Goal: Information Seeking & Learning: Check status

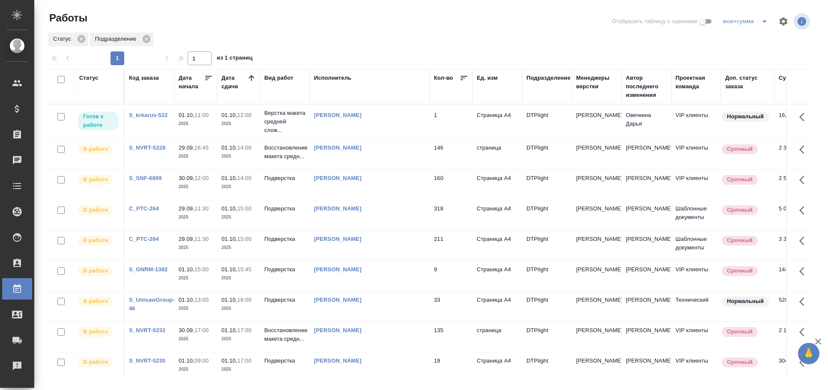
click at [95, 76] on div "Статус" at bounding box center [88, 78] width 19 height 9
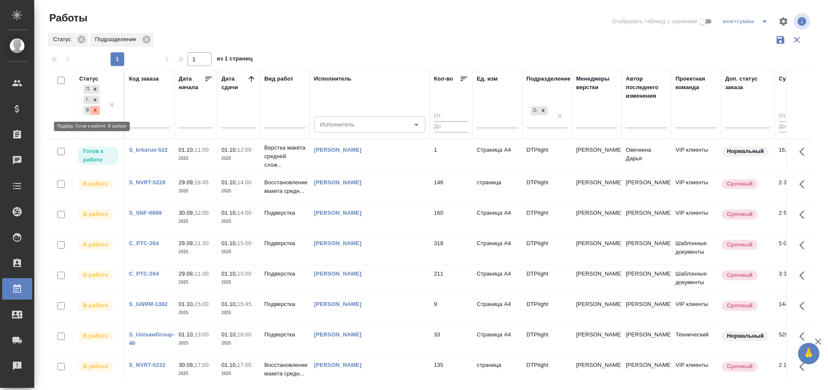
click at [95, 111] on icon at bounding box center [95, 110] width 3 height 3
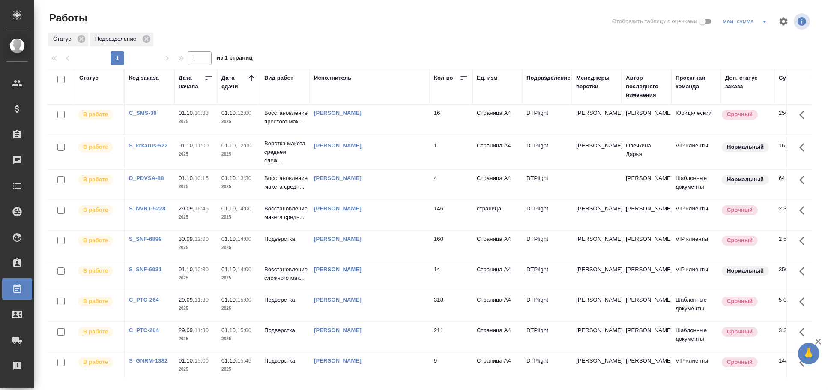
click at [148, 76] on div "Код заказа" at bounding box center [144, 78] width 30 height 9
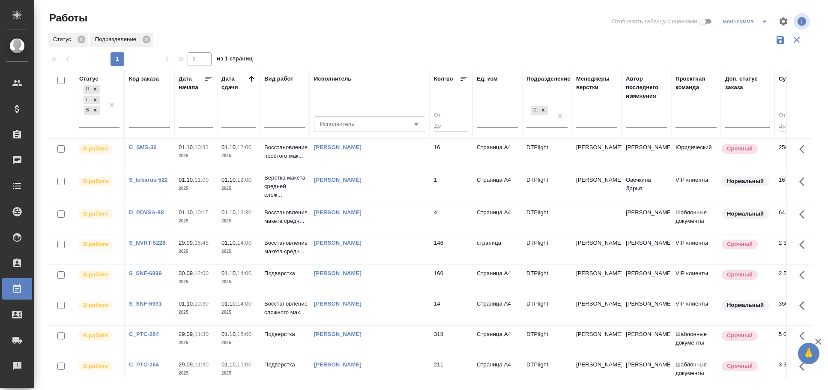
click at [148, 76] on div "Код заказа" at bounding box center [144, 79] width 30 height 9
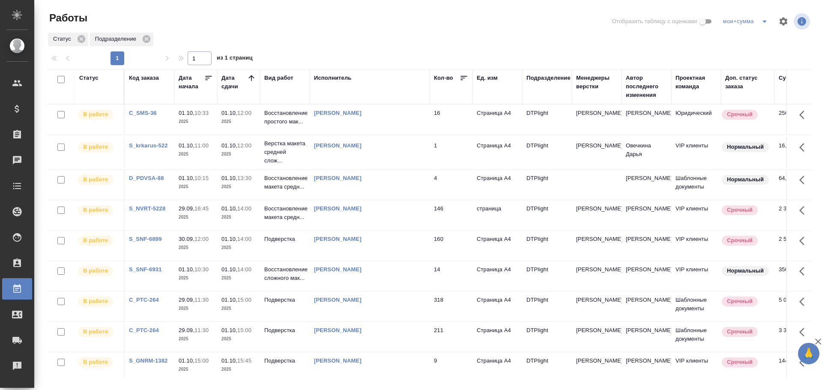
click at [148, 76] on div "Код заказа" at bounding box center [144, 78] width 30 height 9
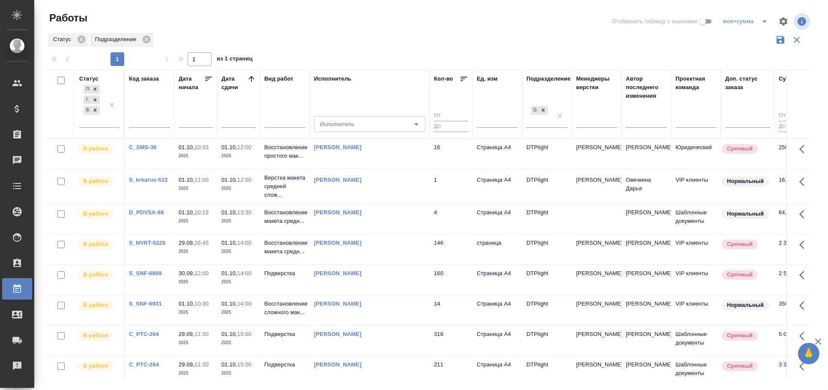
click at [148, 76] on div "Код заказа" at bounding box center [144, 79] width 30 height 9
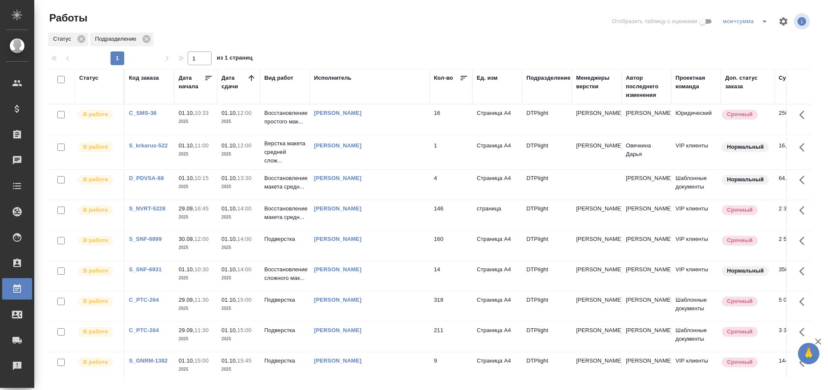
click at [148, 76] on div "Код заказа" at bounding box center [144, 78] width 30 height 9
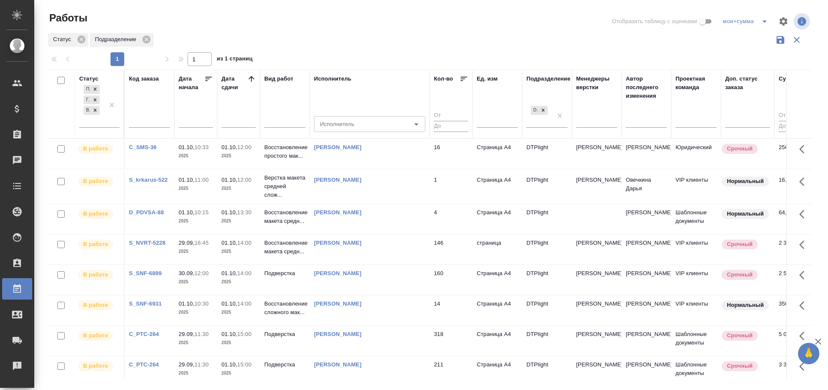
click at [148, 76] on div "Код заказа" at bounding box center [144, 79] width 30 height 9
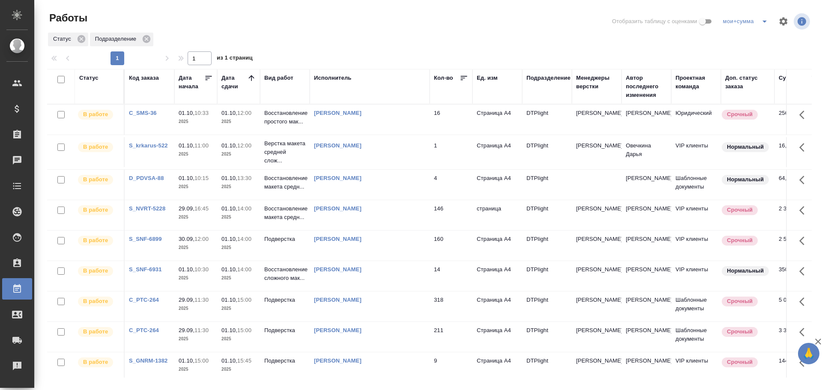
click at [148, 76] on div "Код заказа" at bounding box center [144, 78] width 30 height 9
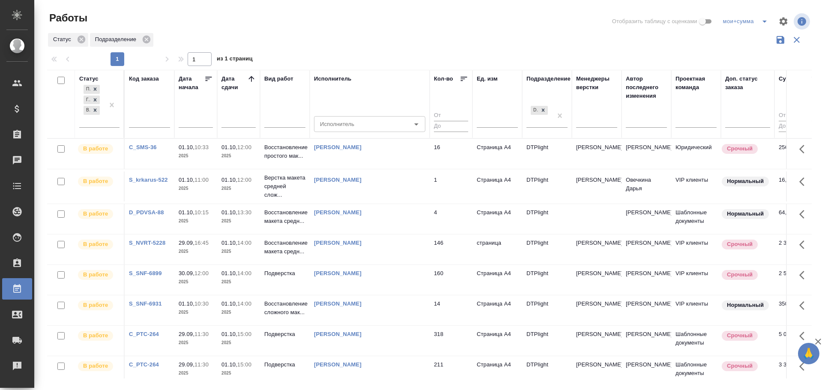
click at [148, 76] on div "Код заказа" at bounding box center [144, 79] width 30 height 9
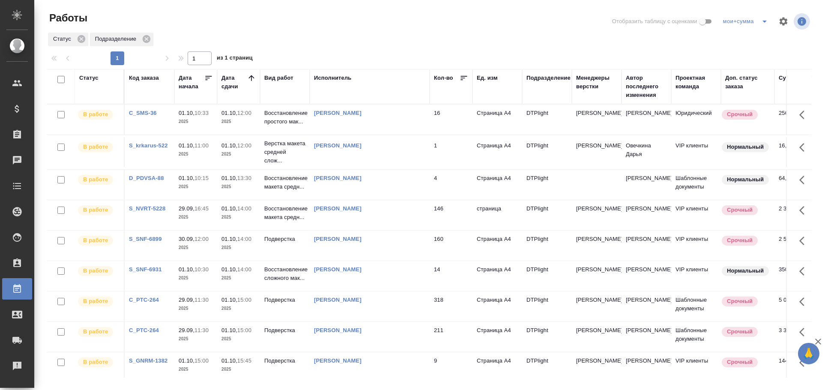
click at [148, 76] on div "Код заказа" at bounding box center [144, 78] width 30 height 9
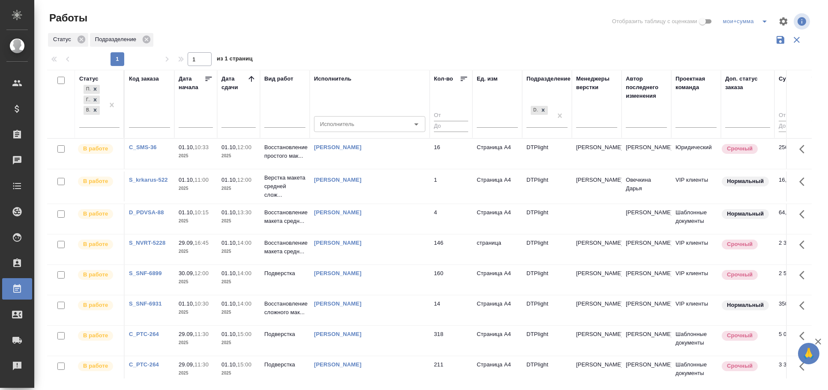
click at [148, 76] on div "Код заказа" at bounding box center [144, 79] width 30 height 9
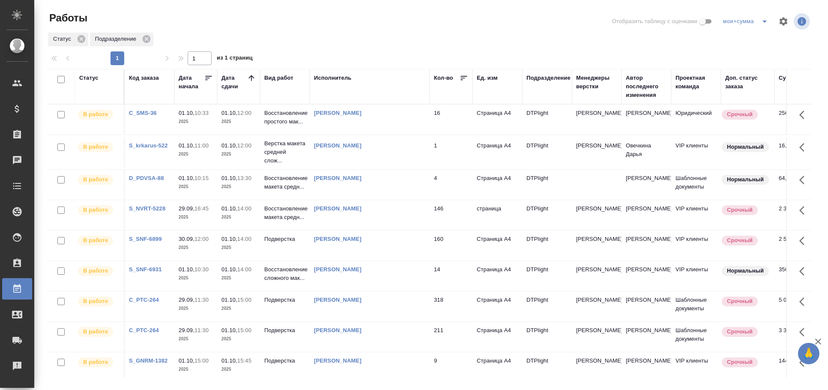
click at [148, 76] on div "Код заказа" at bounding box center [144, 78] width 30 height 9
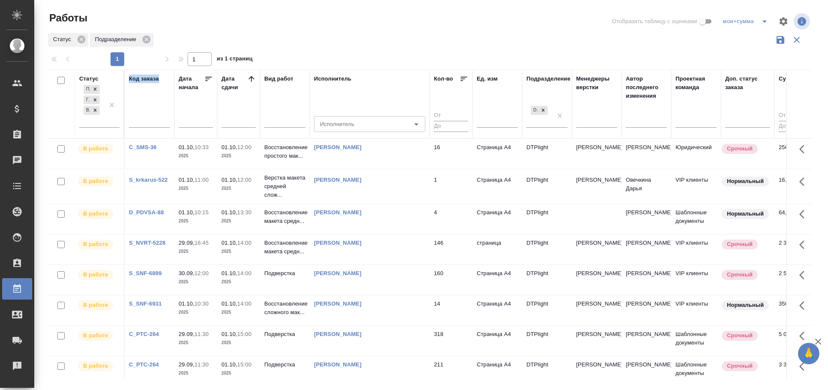
click at [148, 76] on div "Код заказа" at bounding box center [144, 79] width 30 height 9
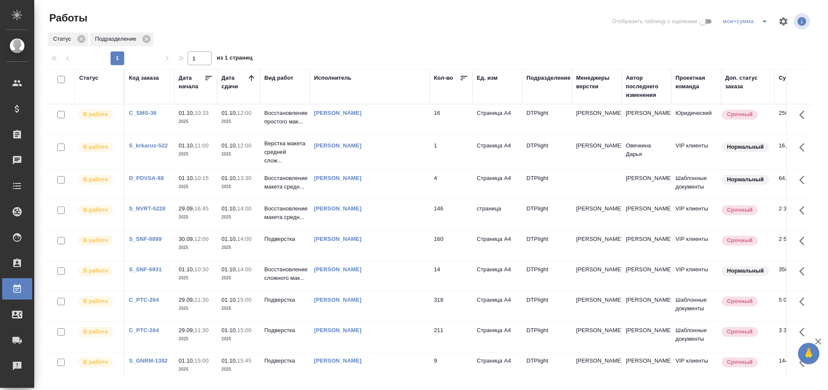
click at [148, 76] on div "Код заказа" at bounding box center [144, 78] width 30 height 9
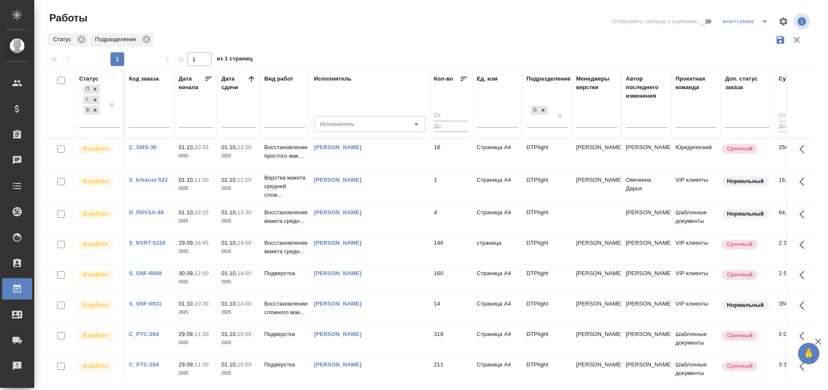
click at [148, 76] on div "Код заказа" at bounding box center [144, 79] width 30 height 9
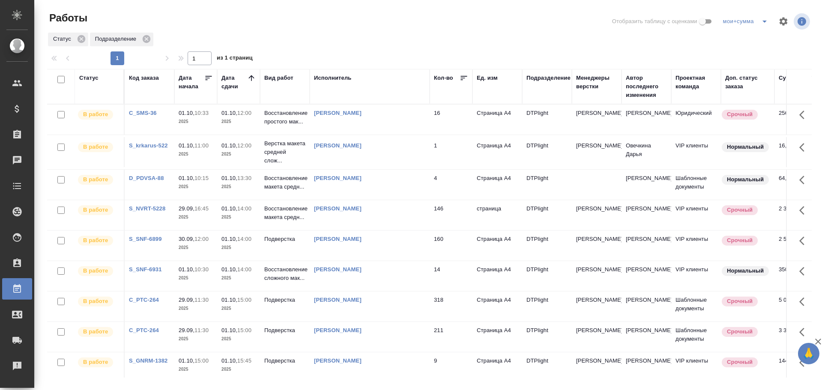
click at [148, 76] on div "Код заказа" at bounding box center [144, 78] width 30 height 9
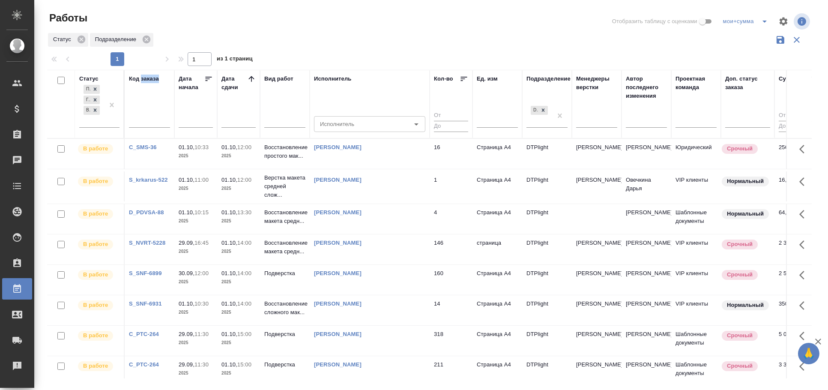
click at [148, 76] on div "Код заказа" at bounding box center [144, 79] width 30 height 9
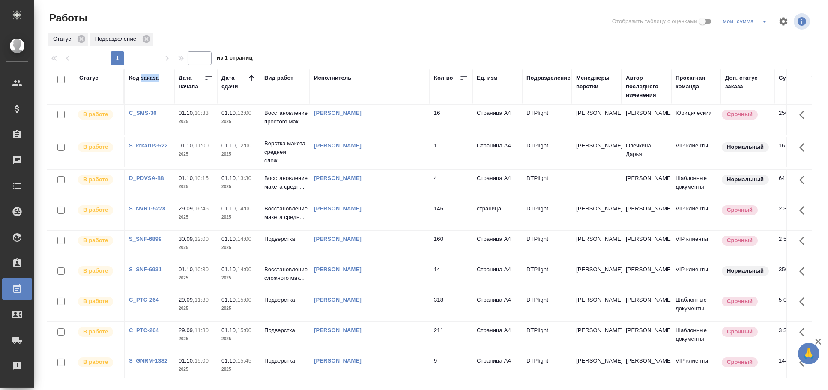
click at [148, 76] on div "Код заказа" at bounding box center [144, 78] width 30 height 9
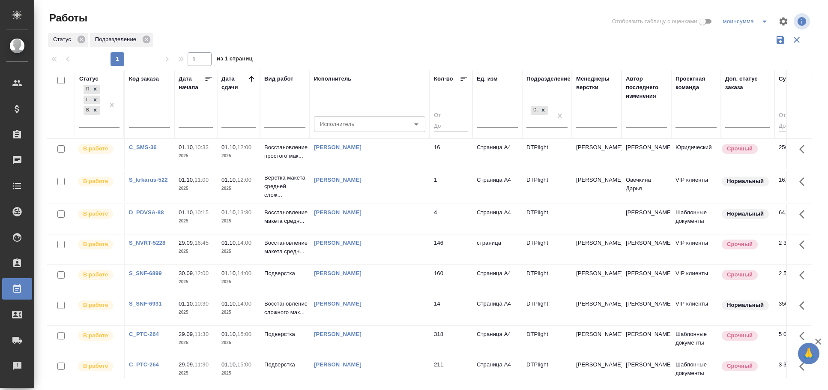
click at [148, 76] on div "Код заказа" at bounding box center [144, 79] width 30 height 9
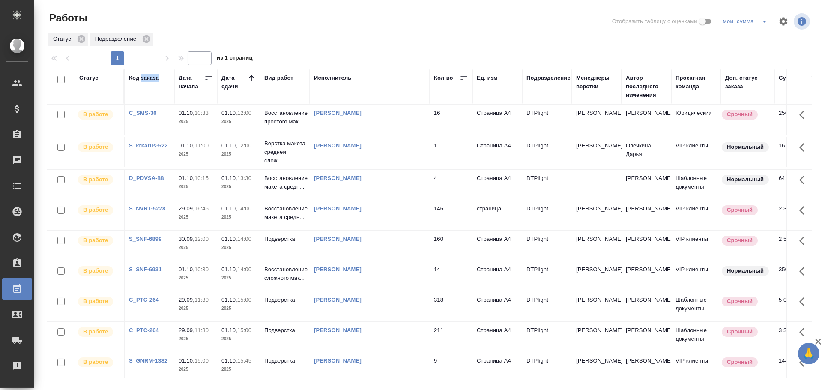
click at [148, 76] on div "Код заказа" at bounding box center [144, 78] width 30 height 9
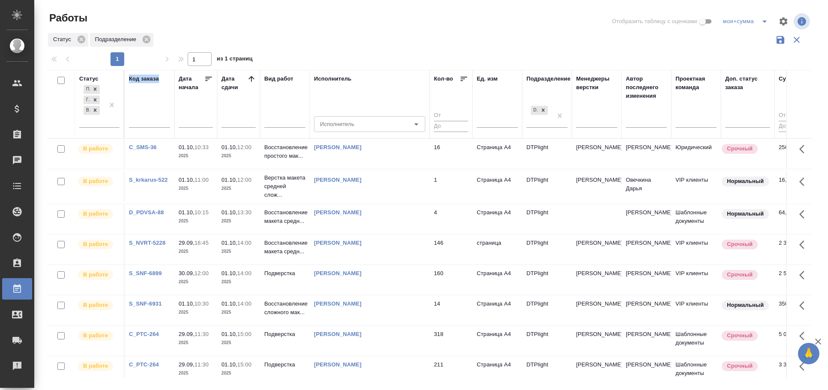
click at [148, 76] on div "Код заказа" at bounding box center [144, 79] width 30 height 9
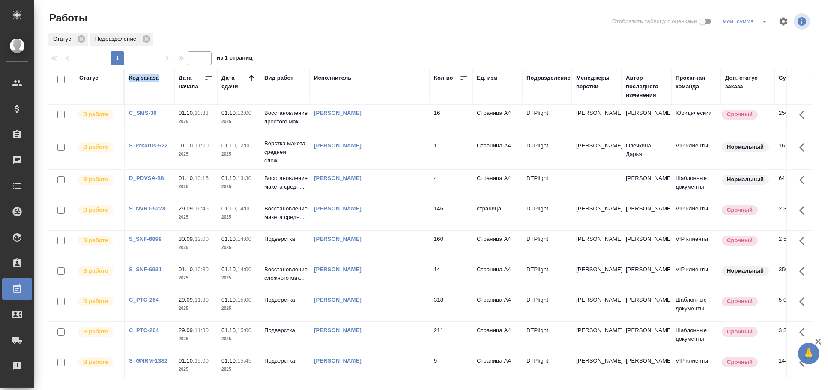
click at [148, 76] on div "Код заказа" at bounding box center [144, 78] width 30 height 9
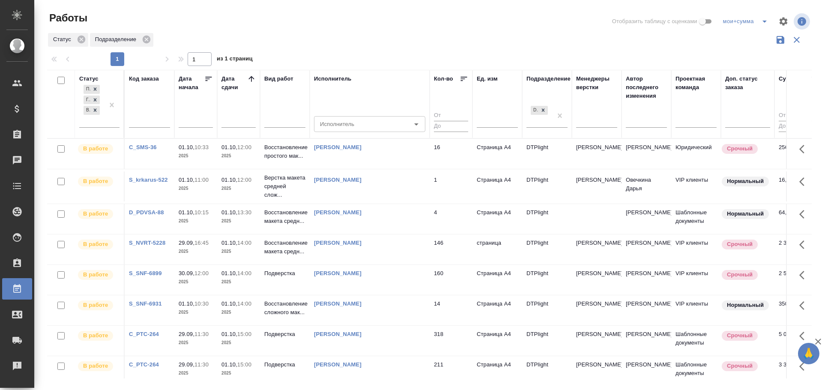
click at [148, 76] on div "Код заказа" at bounding box center [144, 79] width 30 height 9
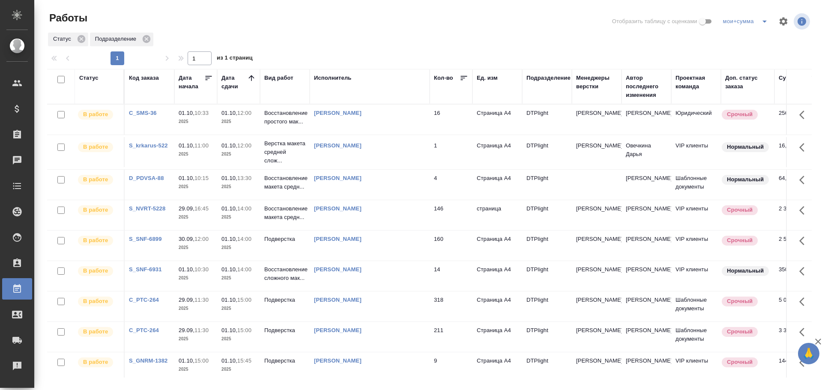
click at [148, 76] on div "Код заказа" at bounding box center [144, 78] width 30 height 9
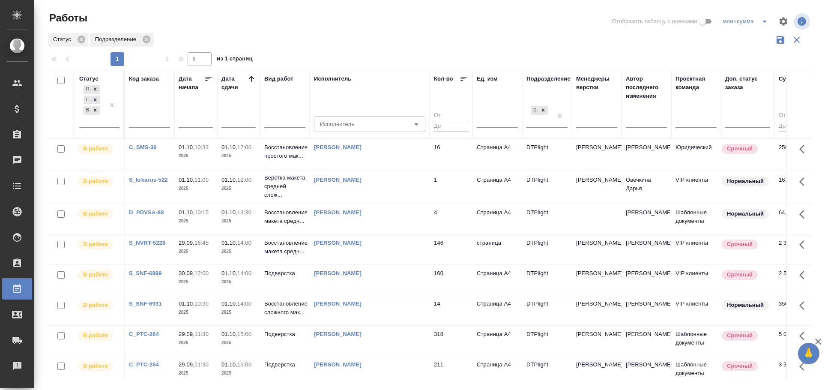
click at [148, 76] on div "Код заказа" at bounding box center [144, 79] width 30 height 9
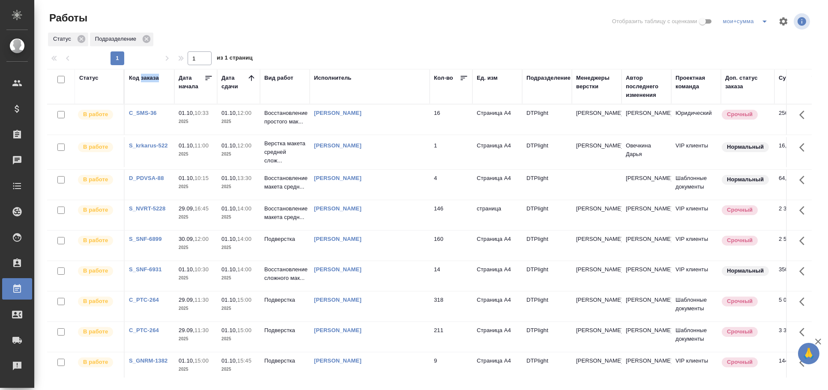
click at [148, 76] on div "Код заказа" at bounding box center [144, 78] width 30 height 9
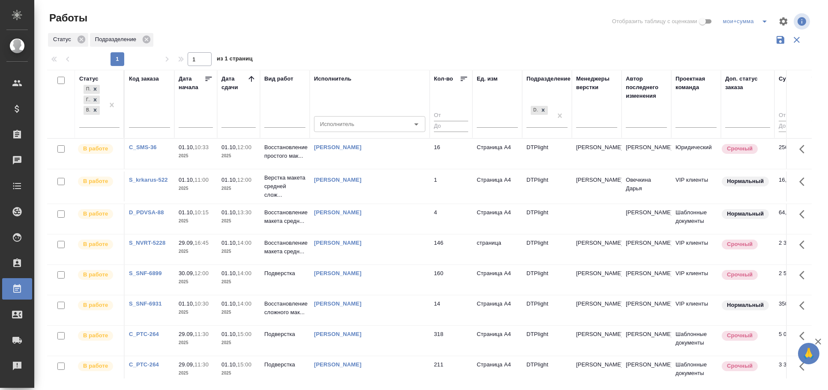
click at [148, 76] on div "Код заказа" at bounding box center [144, 79] width 30 height 9
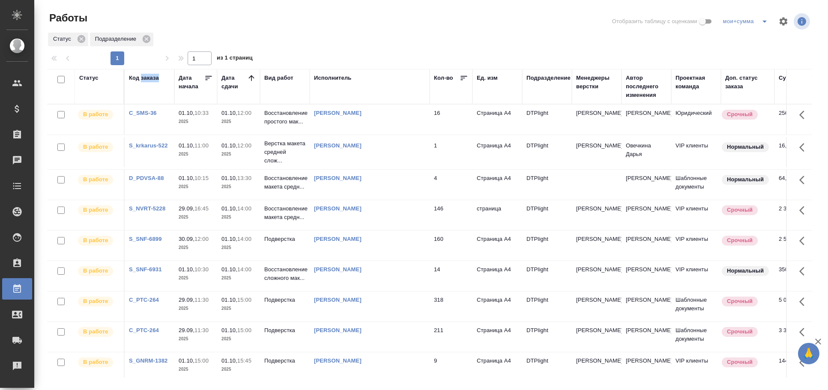
click at [148, 76] on div "Код заказа" at bounding box center [144, 78] width 30 height 9
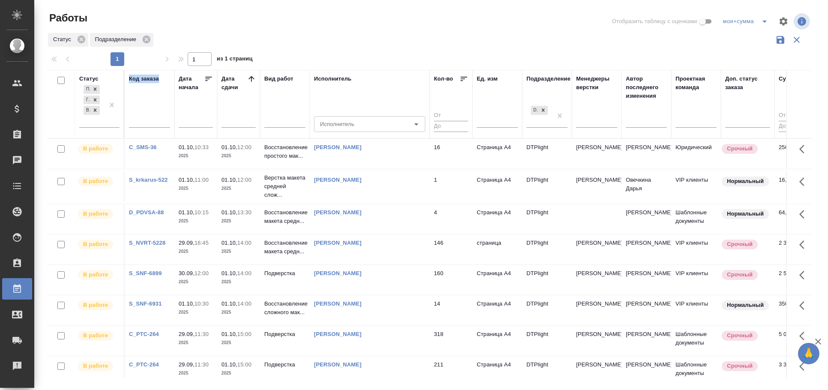
click at [148, 76] on div "Код заказа" at bounding box center [144, 79] width 30 height 9
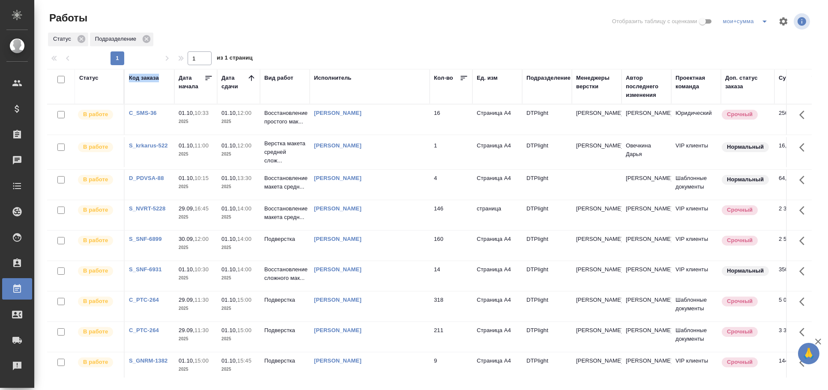
click at [148, 76] on div "Код заказа" at bounding box center [144, 78] width 30 height 9
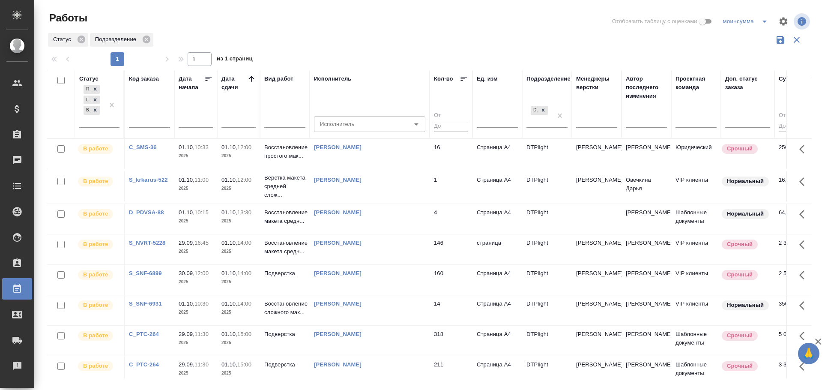
click at [148, 76] on div "Код заказа" at bounding box center [144, 79] width 30 height 9
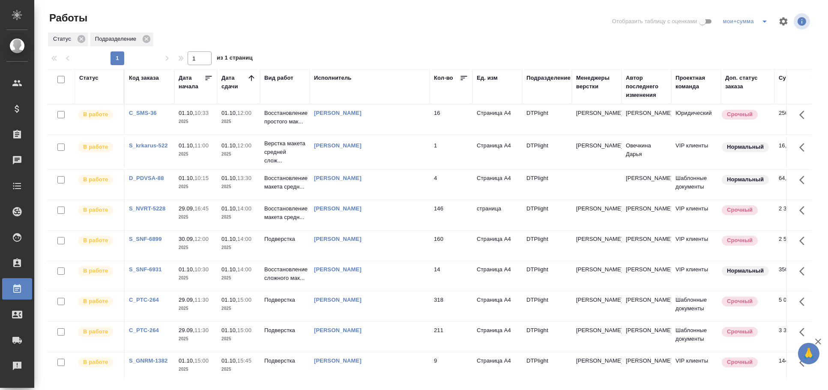
click at [148, 76] on div "Код заказа" at bounding box center [144, 78] width 30 height 9
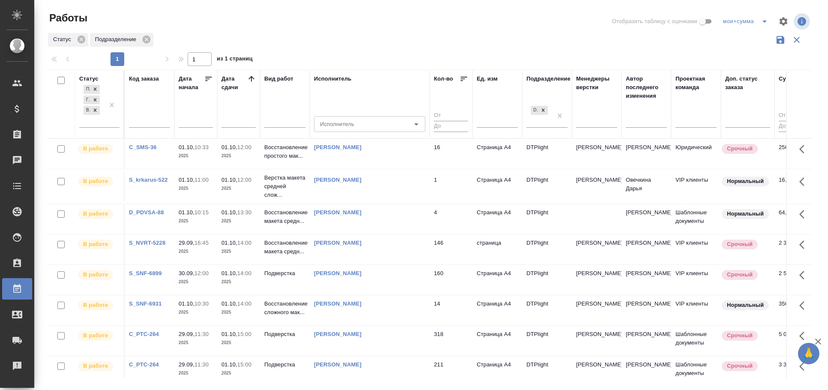
click at [148, 76] on div "Код заказа" at bounding box center [144, 79] width 30 height 9
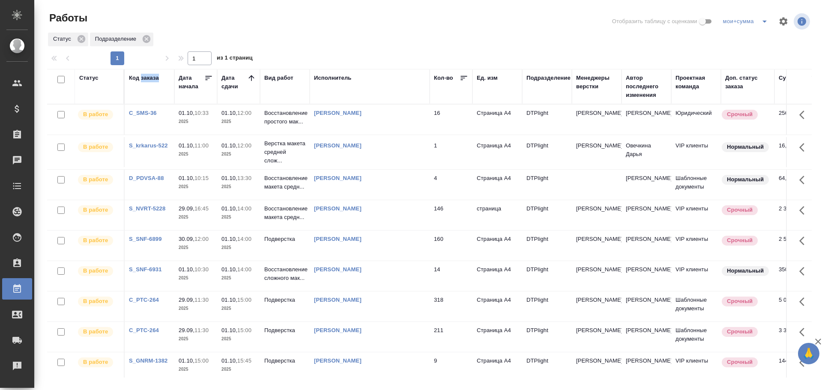
click at [148, 76] on div "Код заказа" at bounding box center [144, 78] width 30 height 9
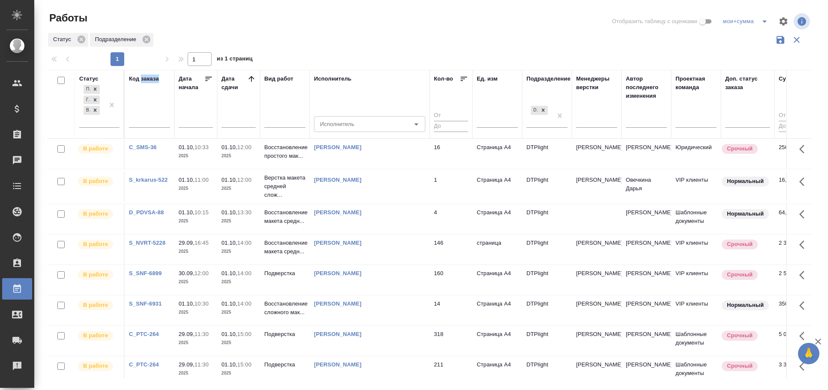
click at [148, 76] on div "Код заказа" at bounding box center [144, 79] width 30 height 9
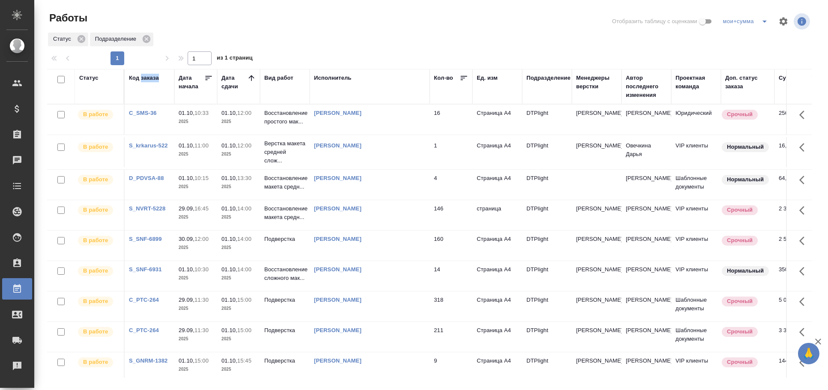
click at [148, 76] on div "Код заказа" at bounding box center [144, 78] width 30 height 9
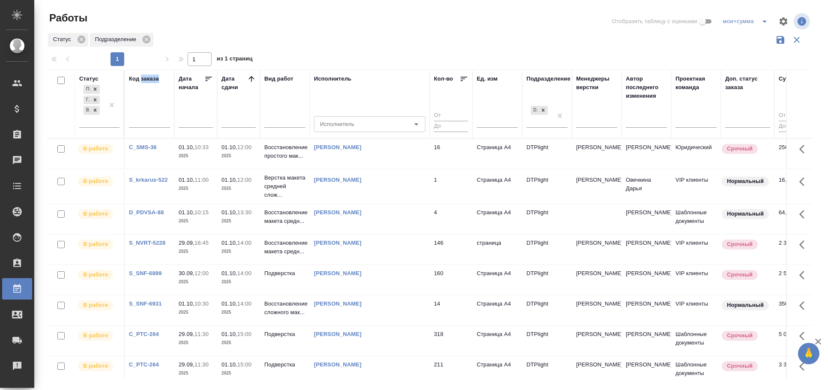
click at [148, 76] on div "Код заказа" at bounding box center [144, 79] width 30 height 9
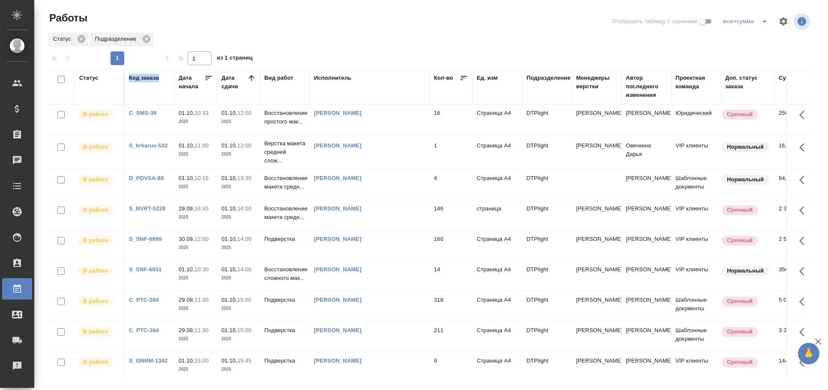
click at [148, 76] on div "Код заказа" at bounding box center [144, 78] width 30 height 9
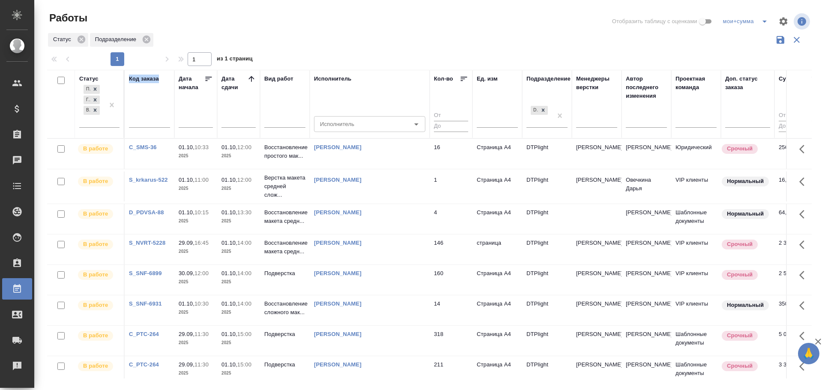
click at [148, 76] on div "Код заказа" at bounding box center [144, 79] width 30 height 9
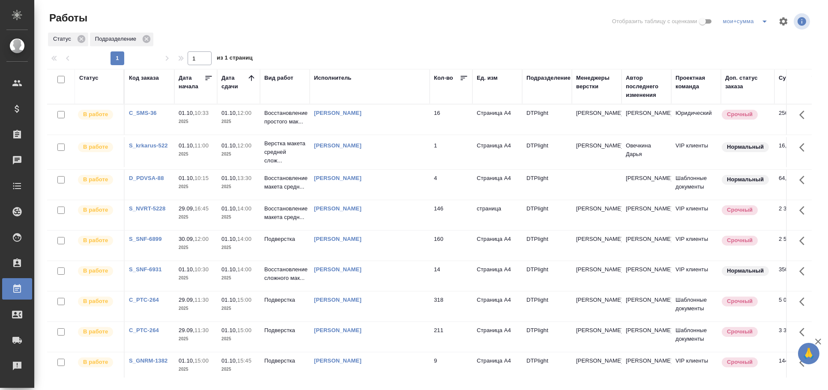
click at [148, 76] on div "Код заказа" at bounding box center [144, 78] width 30 height 9
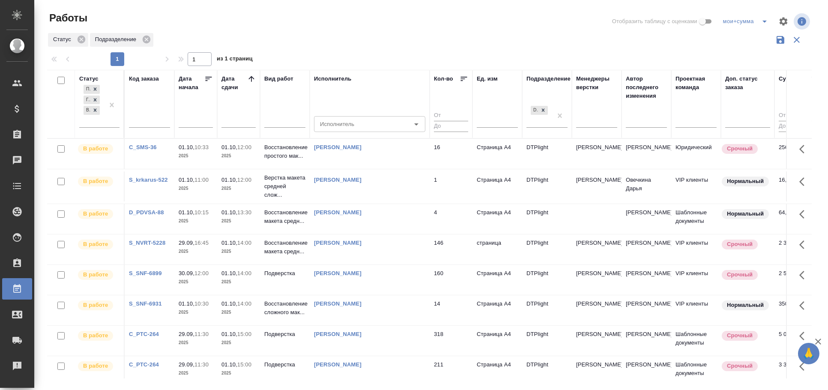
click at [148, 76] on div "Код заказа" at bounding box center [144, 79] width 30 height 9
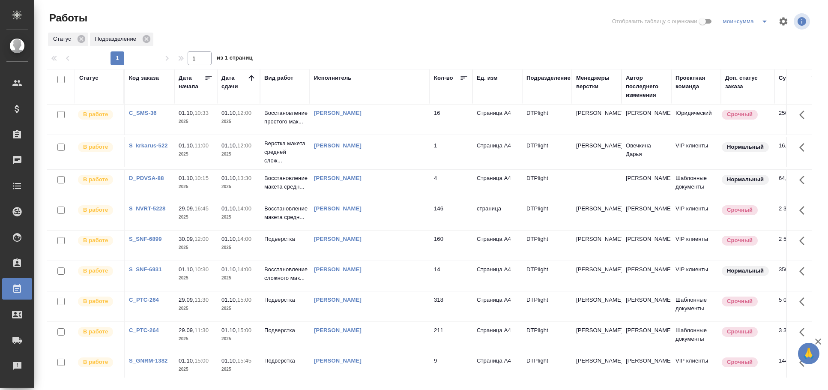
click at [148, 76] on div "Код заказа" at bounding box center [144, 78] width 30 height 9
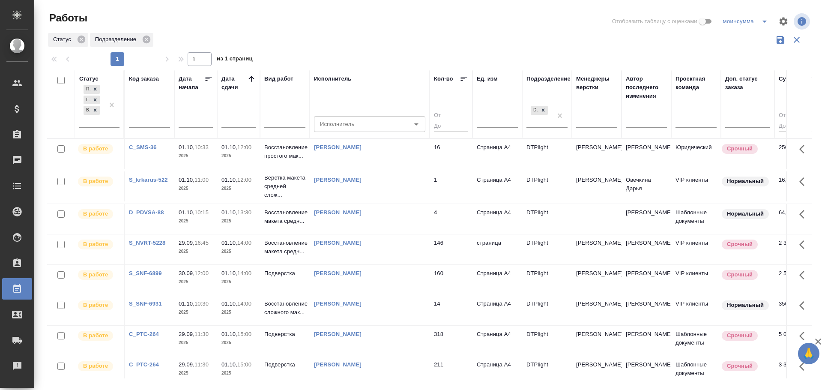
click at [148, 76] on div "Код заказа" at bounding box center [144, 79] width 30 height 9
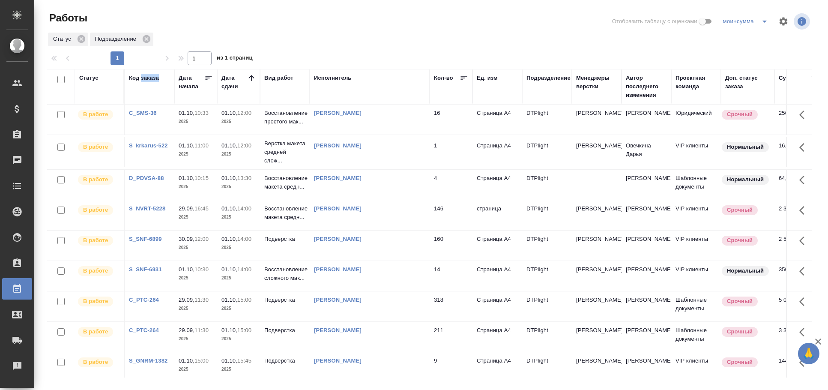
click at [148, 76] on div "Код заказа" at bounding box center [144, 78] width 30 height 9
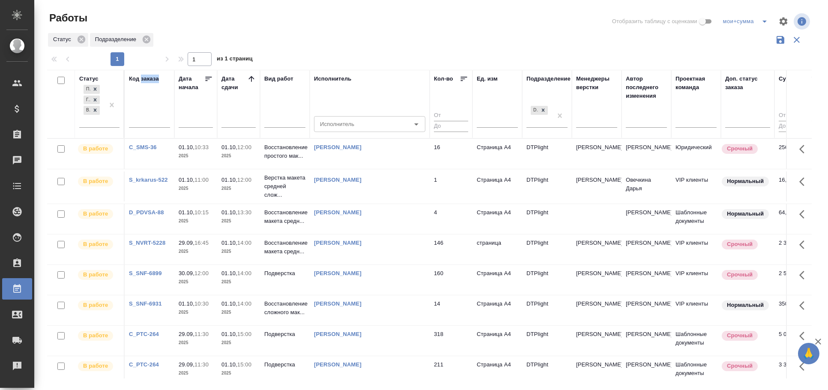
click at [148, 76] on div "Код заказа" at bounding box center [144, 79] width 30 height 9
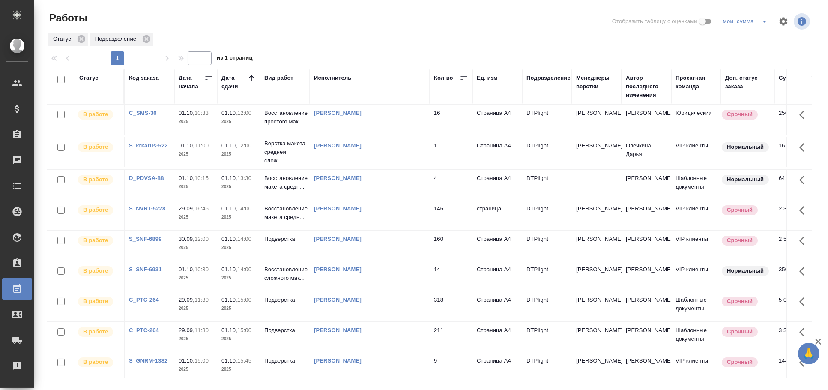
click at [148, 76] on div "Код заказа" at bounding box center [144, 78] width 30 height 9
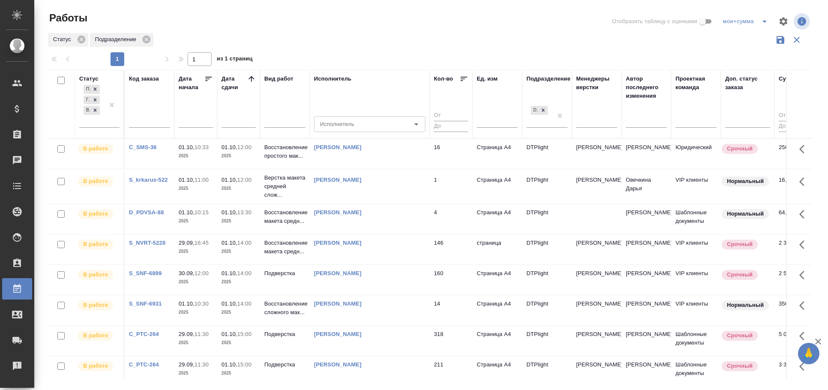
click at [148, 75] on div "Код заказа" at bounding box center [144, 79] width 30 height 9
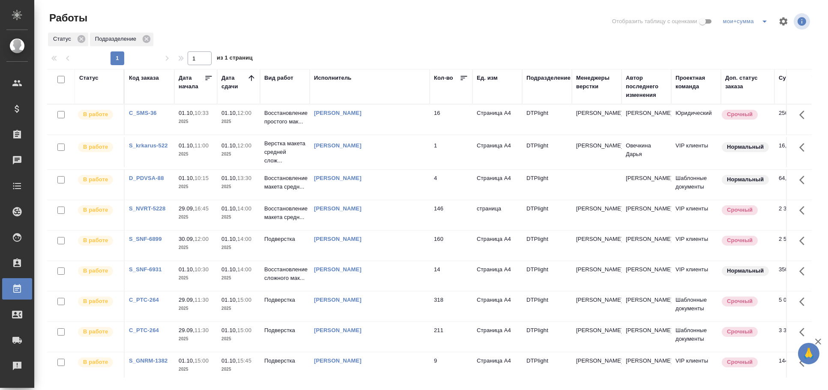
click at [148, 75] on div "Код заказа" at bounding box center [144, 78] width 30 height 9
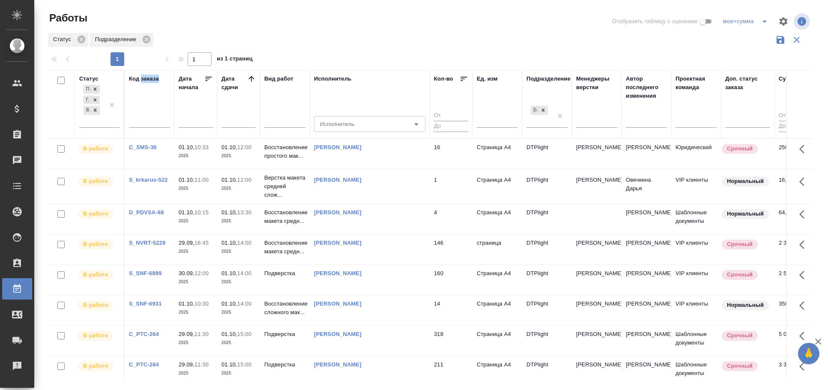
click at [148, 75] on div "Код заказа" at bounding box center [144, 79] width 30 height 9
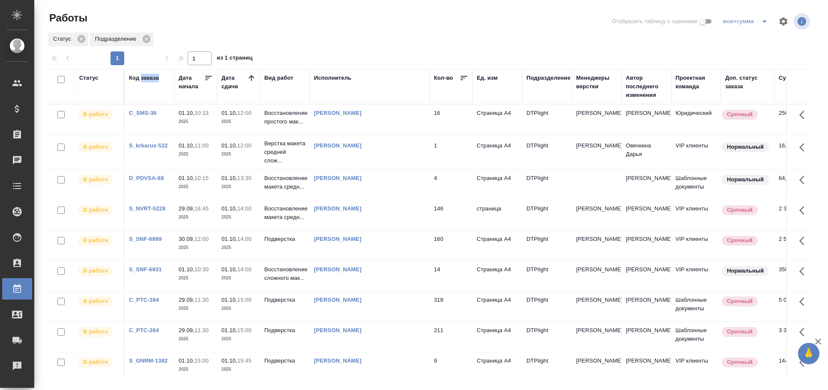
click at [148, 75] on div "Код заказа" at bounding box center [144, 78] width 30 height 9
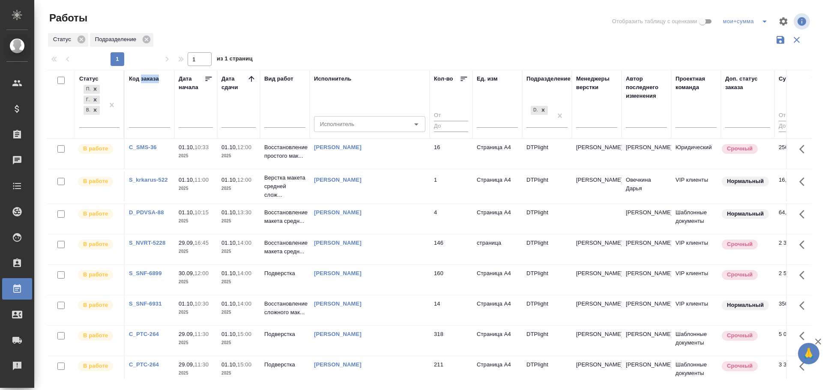
click at [148, 75] on div "Код заказа" at bounding box center [144, 79] width 30 height 9
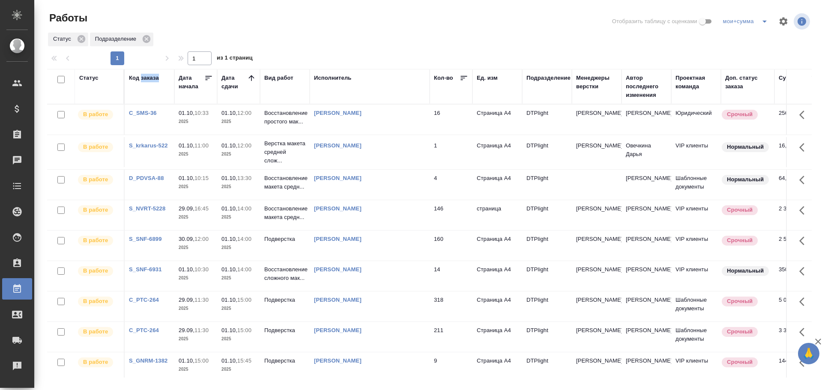
click at [148, 75] on div "Код заказа" at bounding box center [144, 78] width 30 height 9
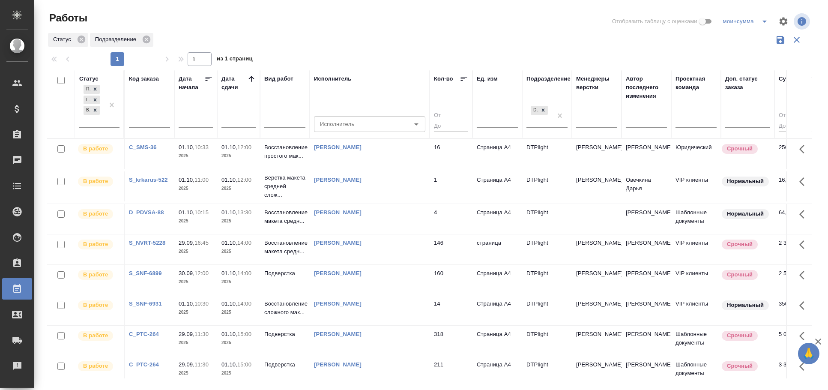
click at [148, 75] on div "Код заказа" at bounding box center [144, 79] width 30 height 9
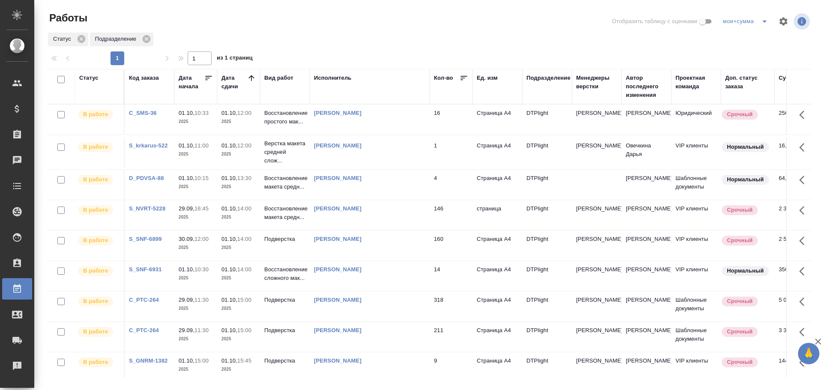
click at [148, 72] on th "Код заказа" at bounding box center [150, 86] width 50 height 35
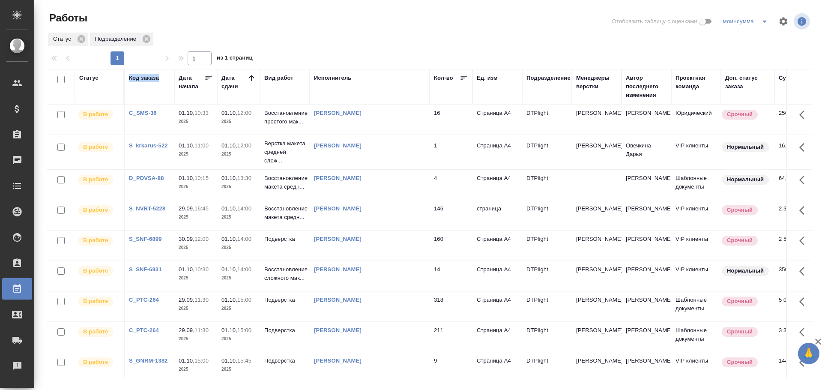
click at [148, 72] on th "Код заказа" at bounding box center [150, 86] width 50 height 35
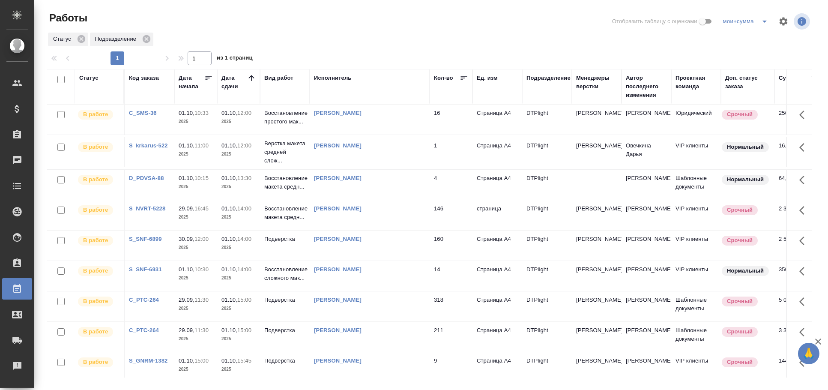
click at [148, 72] on th "Код заказа" at bounding box center [150, 86] width 50 height 35
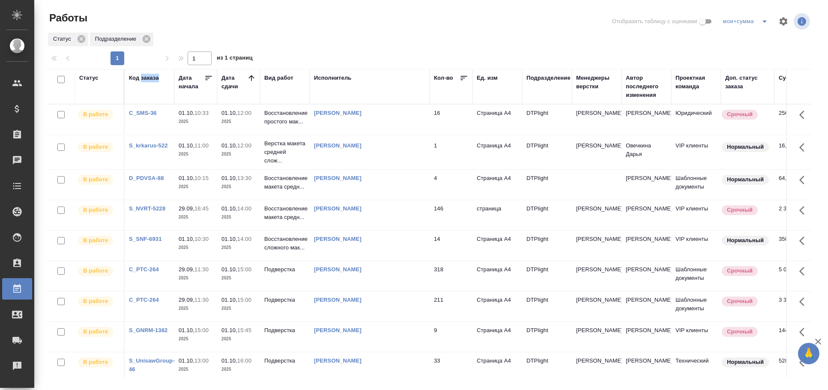
click at [148, 72] on th "Код заказа" at bounding box center [150, 86] width 50 height 35
drag, startPoint x: 148, startPoint y: 72, endPoint x: 149, endPoint y: 62, distance: 9.9
click at [149, 62] on div "Работы Отобразить таблицу с оценками мои+сумма Статус Подразделение 1 1 из 1 ст…" at bounding box center [432, 191] width 781 height 382
click at [149, 62] on div "1" at bounding box center [118, 58] width 86 height 14
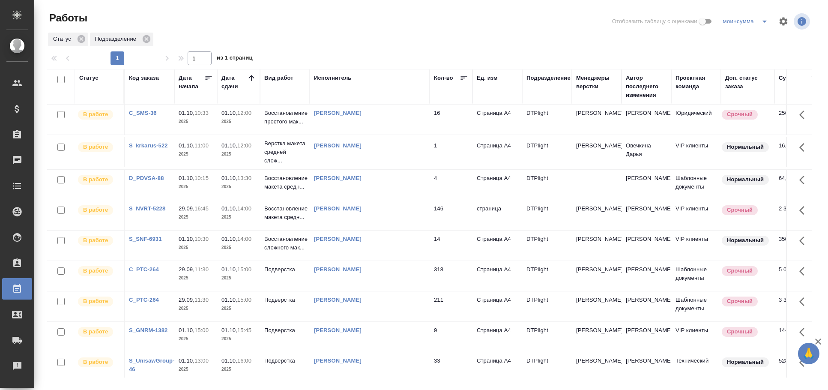
click at [149, 62] on div "1" at bounding box center [118, 58] width 86 height 14
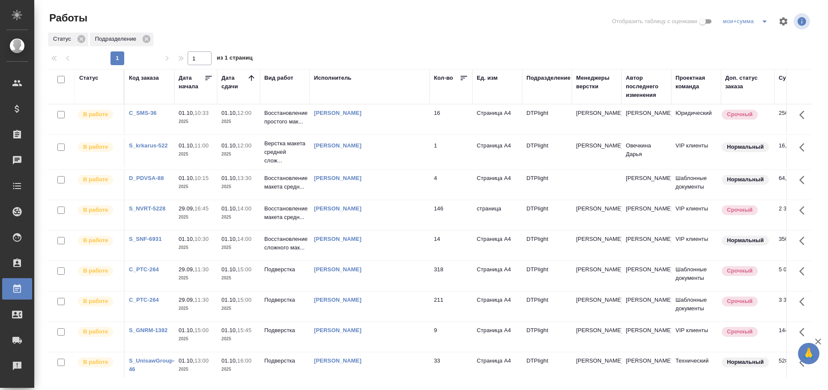
click at [149, 62] on div "1" at bounding box center [118, 58] width 86 height 14
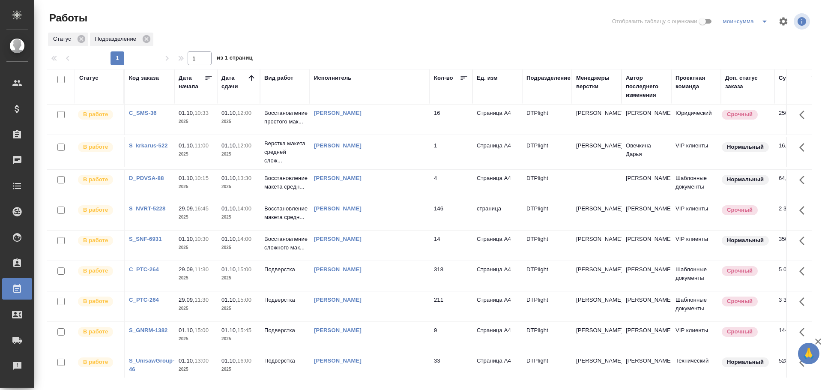
click at [150, 55] on div "1" at bounding box center [118, 58] width 86 height 14
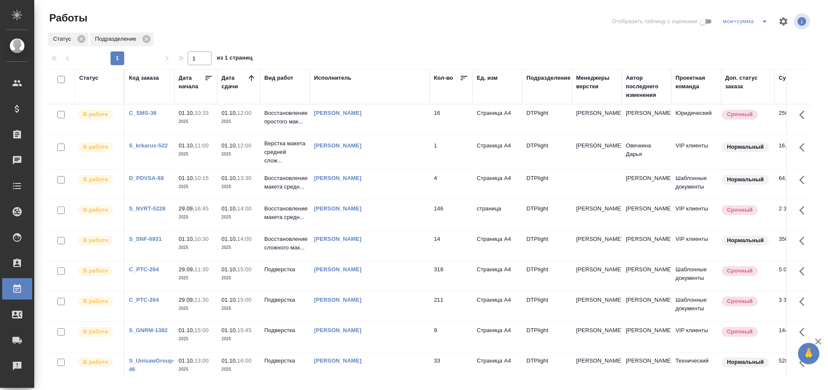
click at [150, 55] on div "1" at bounding box center [118, 58] width 86 height 14
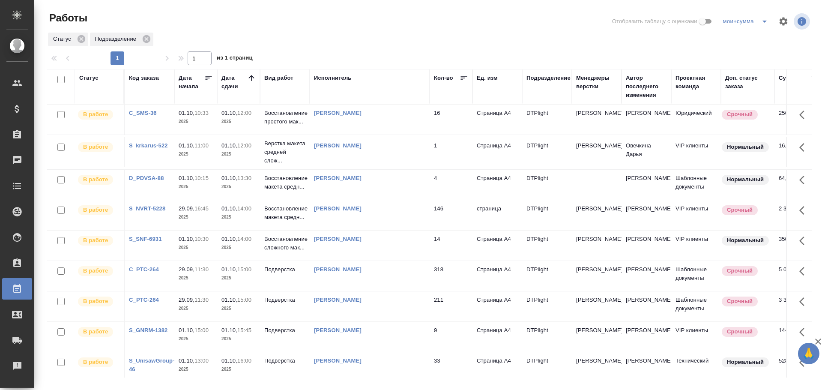
click at [150, 55] on div "1" at bounding box center [118, 58] width 86 height 14
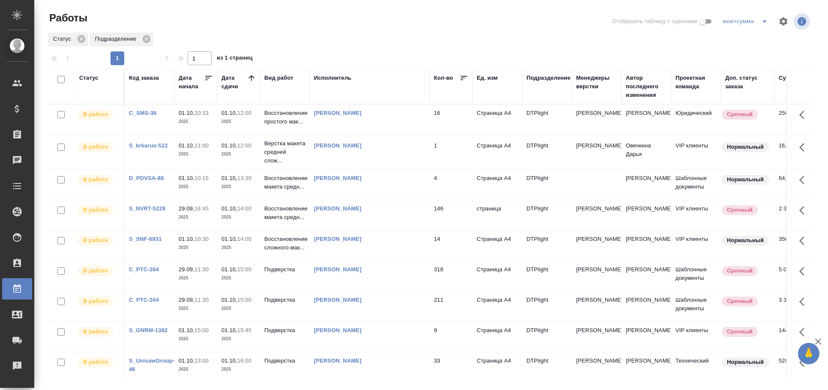
click at [150, 55] on div "1" at bounding box center [118, 58] width 86 height 14
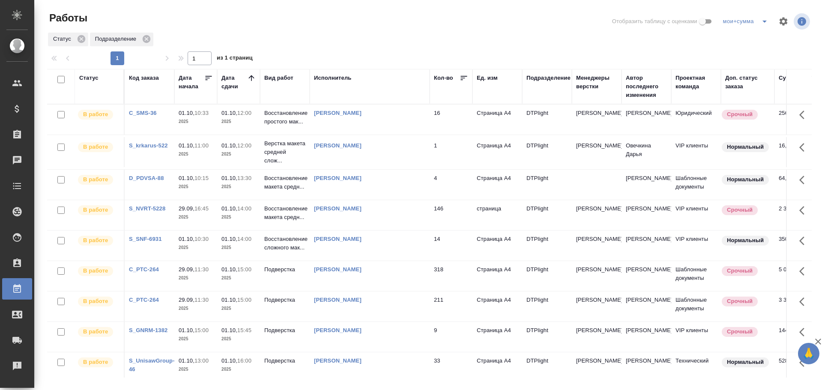
click at [150, 50] on div at bounding box center [433, 49] width 772 height 4
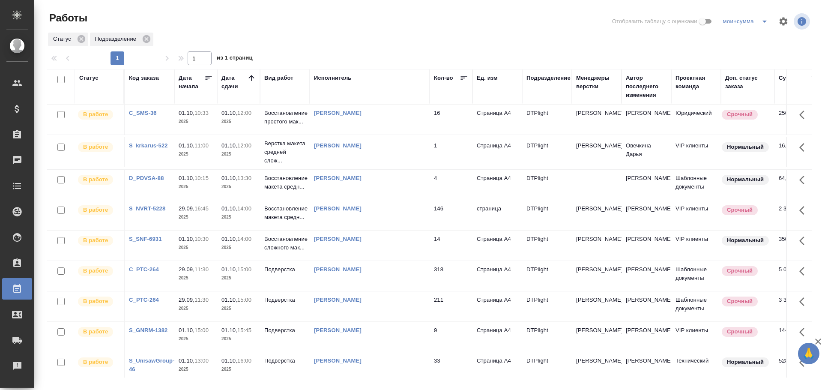
click at [150, 50] on div at bounding box center [433, 49] width 772 height 4
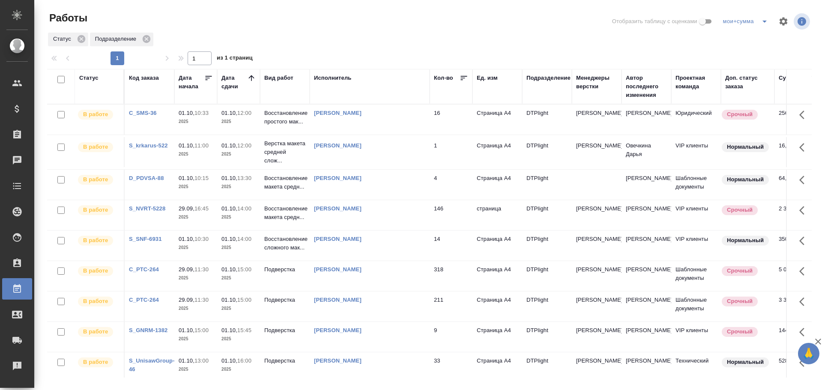
click at [150, 50] on div at bounding box center [433, 49] width 772 height 4
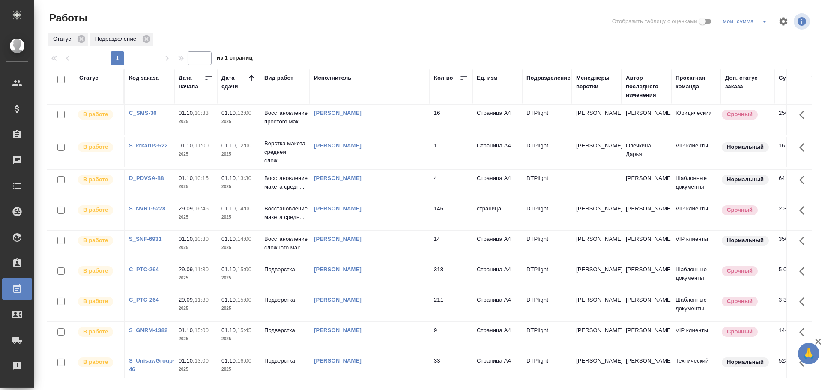
click at [150, 50] on div at bounding box center [433, 49] width 772 height 4
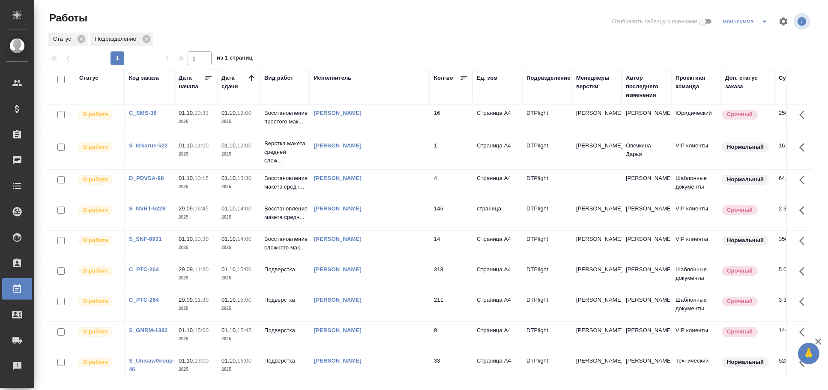
click at [150, 50] on div at bounding box center [433, 49] width 772 height 4
click at [150, 43] on icon at bounding box center [146, 38] width 9 height 9
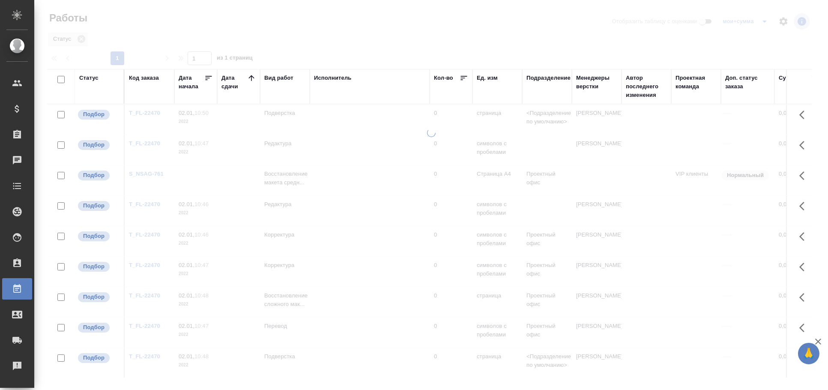
click at [150, 43] on div at bounding box center [431, 191] width 794 height 382
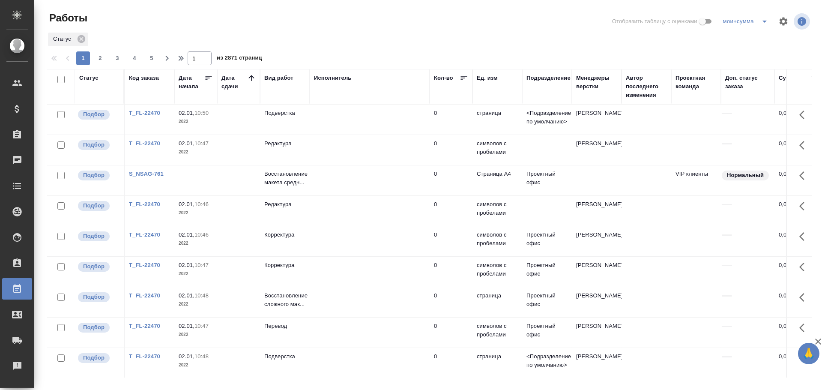
click at [150, 43] on div "Статус" at bounding box center [429, 39] width 765 height 15
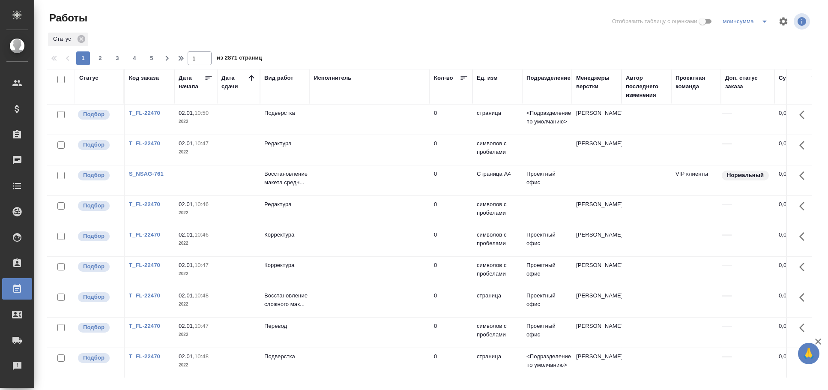
click at [150, 43] on div "Статус" at bounding box center [429, 39] width 765 height 15
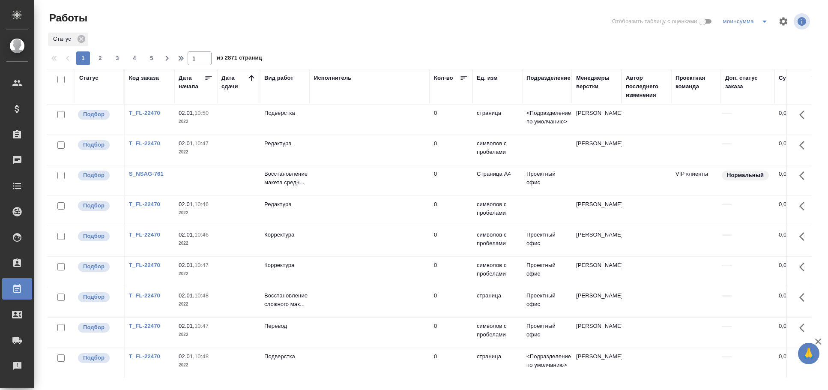
click at [150, 43] on div "Статус" at bounding box center [429, 39] width 765 height 15
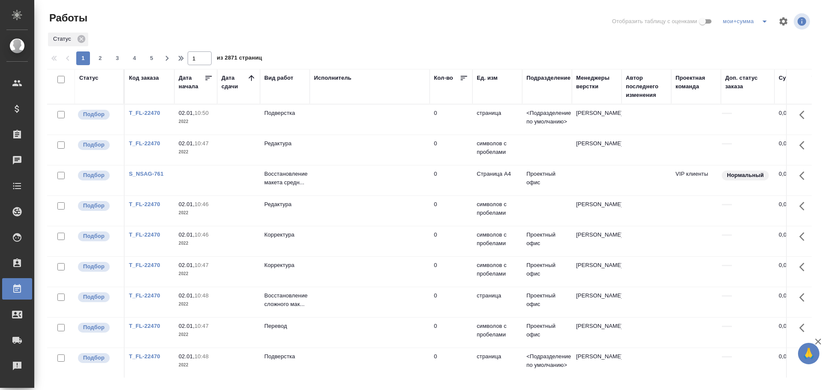
click at [150, 43] on div "Статус" at bounding box center [429, 39] width 765 height 15
click at [150, 47] on div at bounding box center [433, 49] width 772 height 4
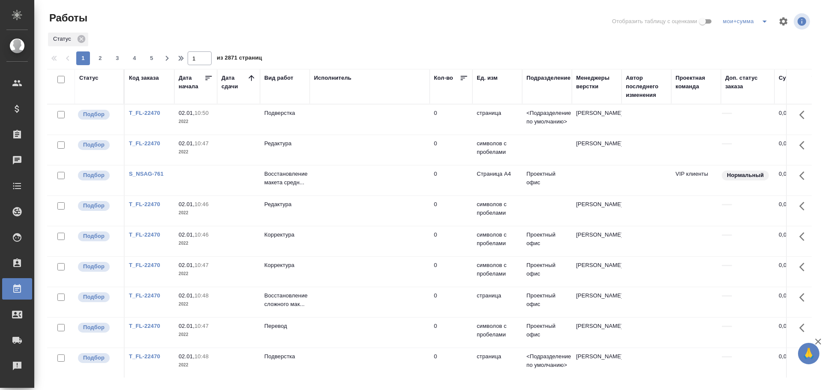
click at [150, 47] on div at bounding box center [433, 49] width 772 height 4
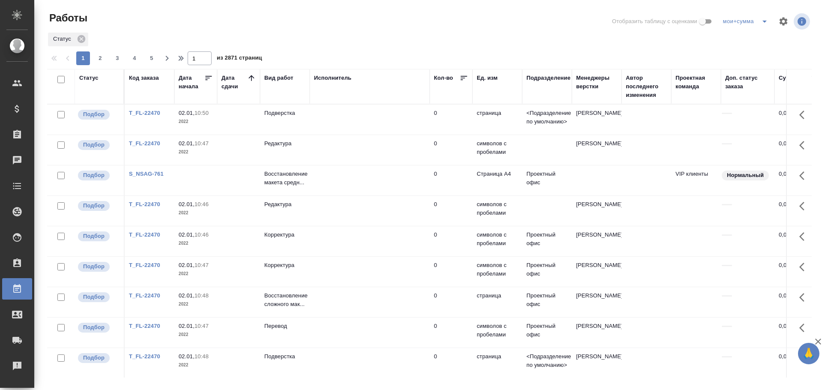
click at [150, 47] on div at bounding box center [433, 49] width 772 height 4
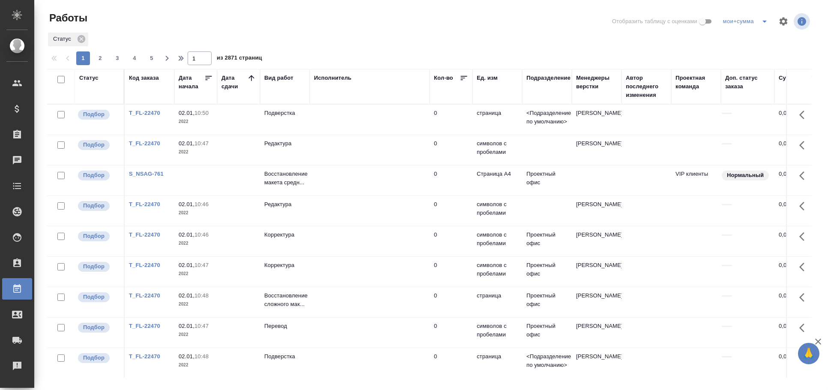
click at [150, 47] on div at bounding box center [433, 49] width 772 height 4
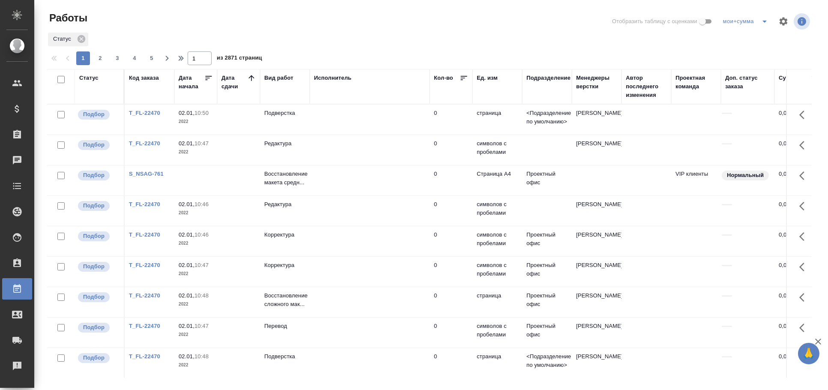
click at [150, 47] on div at bounding box center [433, 49] width 772 height 4
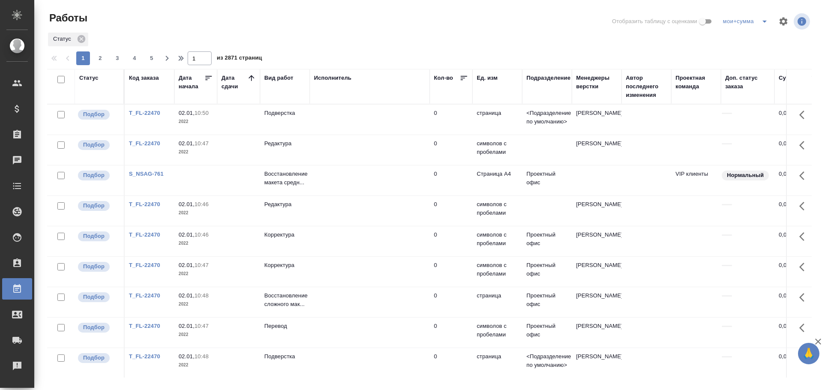
click at [150, 47] on div at bounding box center [433, 49] width 772 height 4
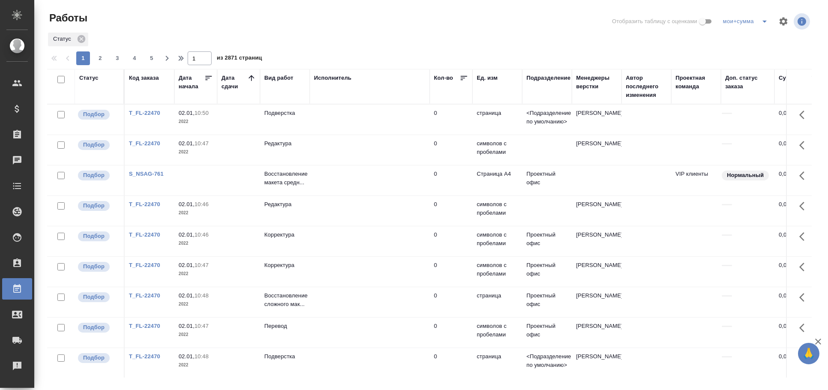
click at [150, 47] on div at bounding box center [433, 49] width 772 height 4
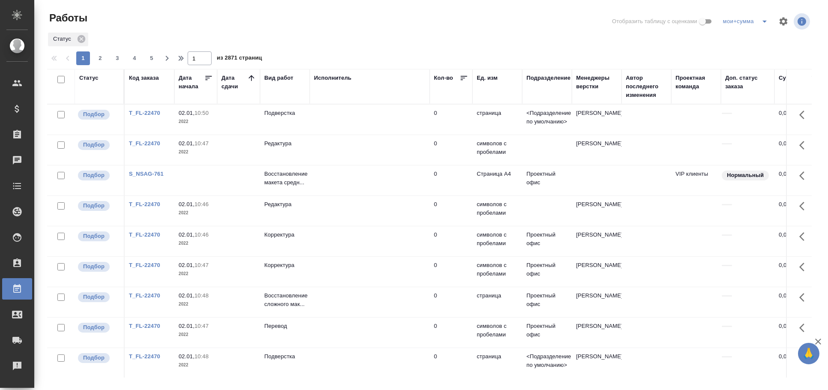
click at [150, 47] on div at bounding box center [433, 49] width 772 height 4
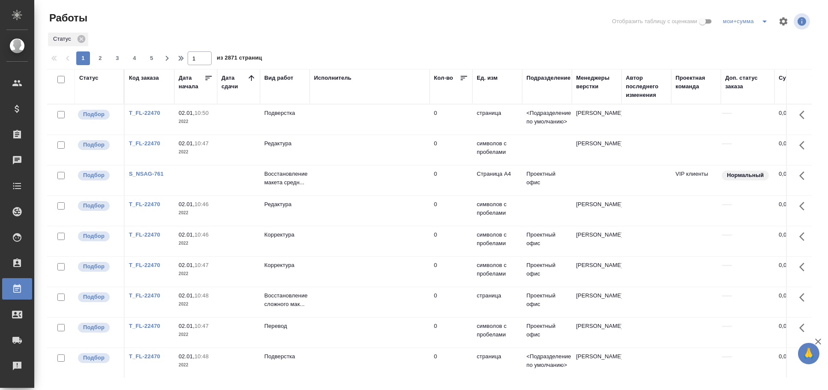
click at [150, 47] on div at bounding box center [433, 49] width 772 height 4
click at [150, 43] on div "Работы Отобразить таблицу с оценками мои+сумма Статус 1 2 3 4 5 1 из 2871 стран…" at bounding box center [432, 191] width 781 height 382
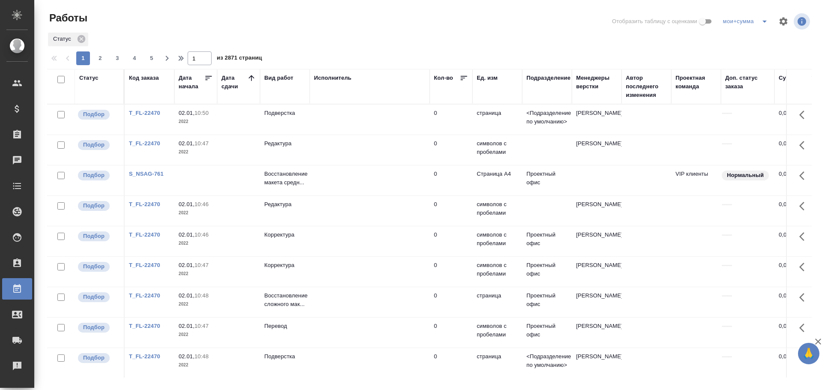
click at [150, 43] on div "Статус" at bounding box center [429, 39] width 765 height 15
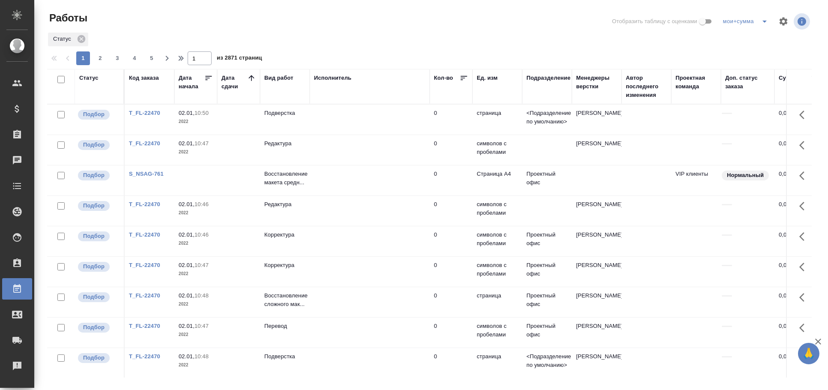
click at [150, 43] on div "Статус" at bounding box center [429, 39] width 765 height 15
click at [150, 22] on div "Работы" at bounding box center [175, 18] width 257 height 14
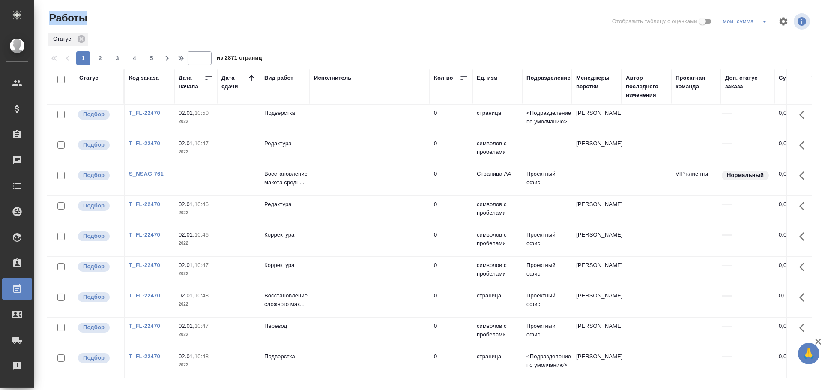
click at [150, 22] on div "Работы" at bounding box center [175, 18] width 257 height 14
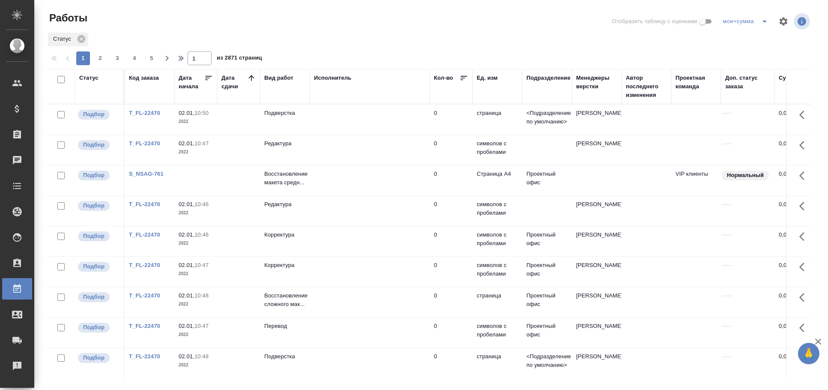
click at [150, 22] on div "Работы" at bounding box center [175, 18] width 257 height 14
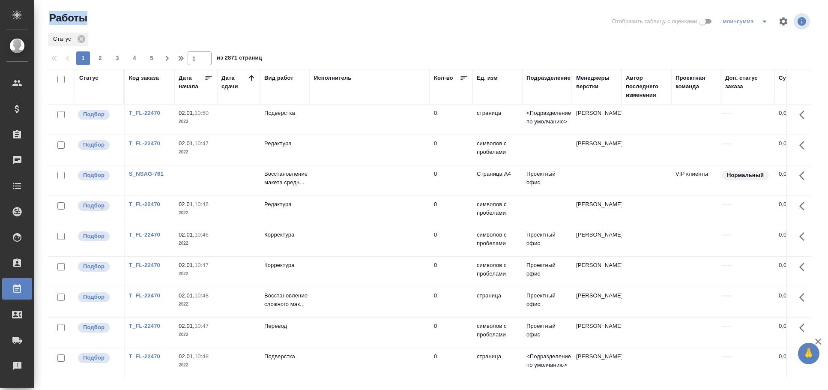
click at [150, 22] on div "Работы" at bounding box center [175, 18] width 257 height 14
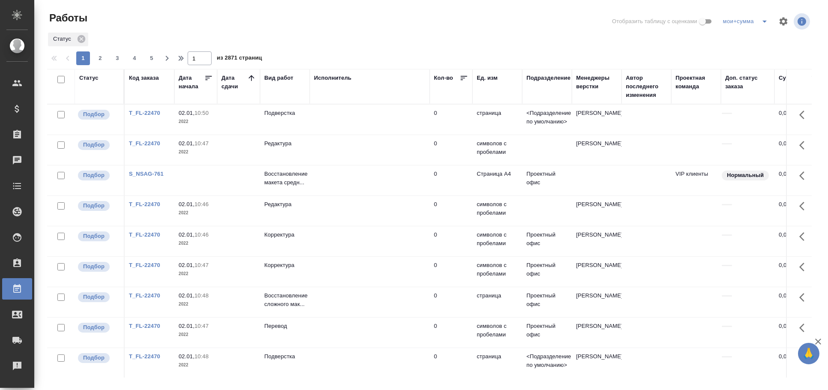
click at [150, 22] on div "Работы" at bounding box center [175, 18] width 257 height 14
